Goal: Navigation & Orientation: Find specific page/section

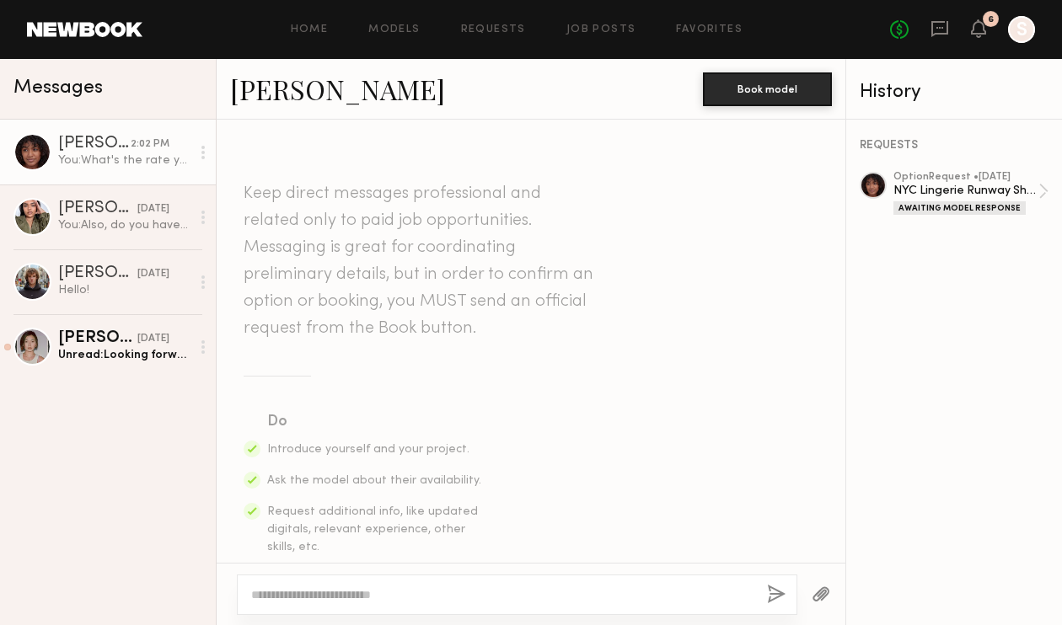
scroll to position [1296, 0]
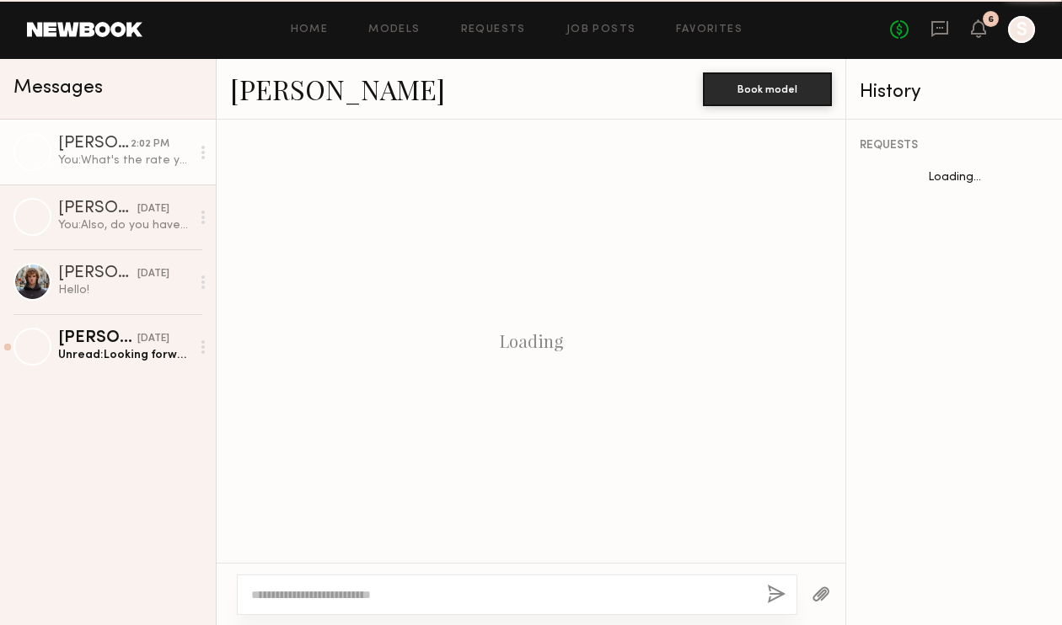
scroll to position [1296, 0]
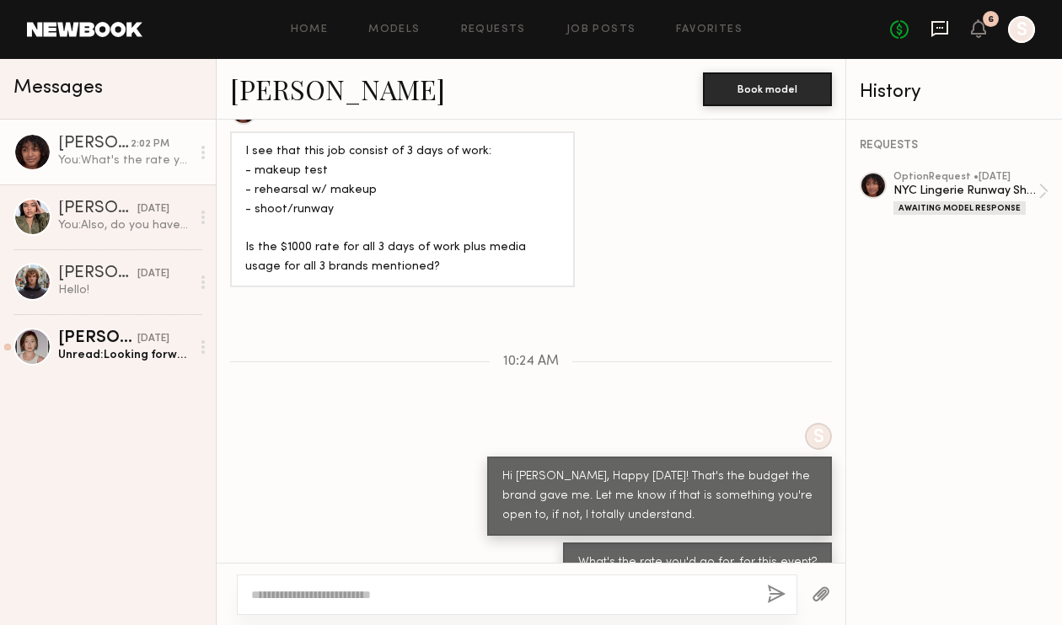
click at [947, 36] on icon at bounding box center [940, 28] width 19 height 19
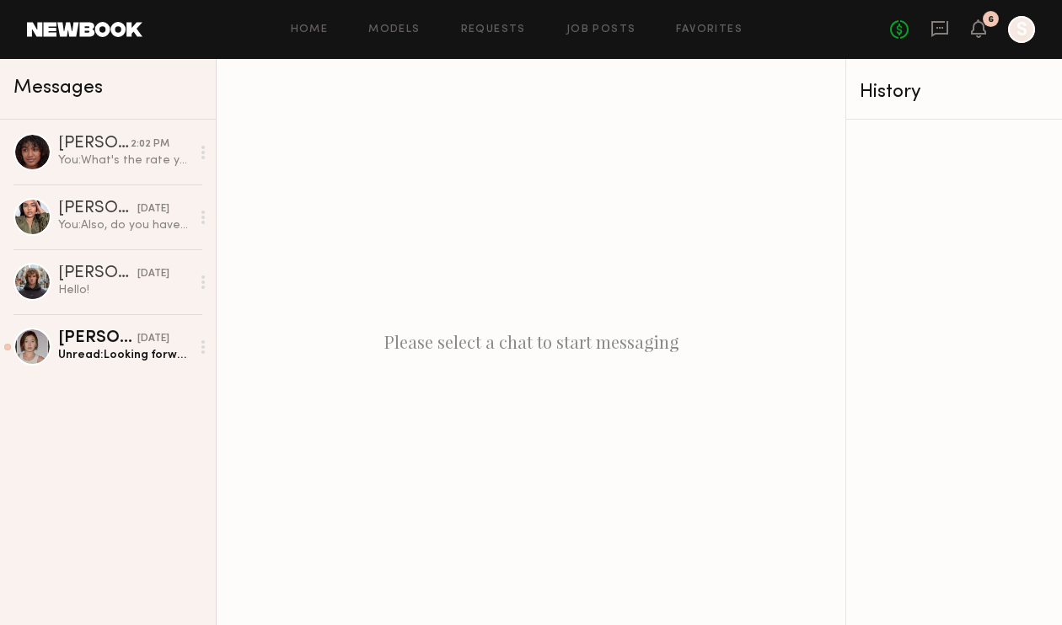
click at [83, 32] on link at bounding box center [84, 29] width 115 height 15
